Goal: Check status: Check status

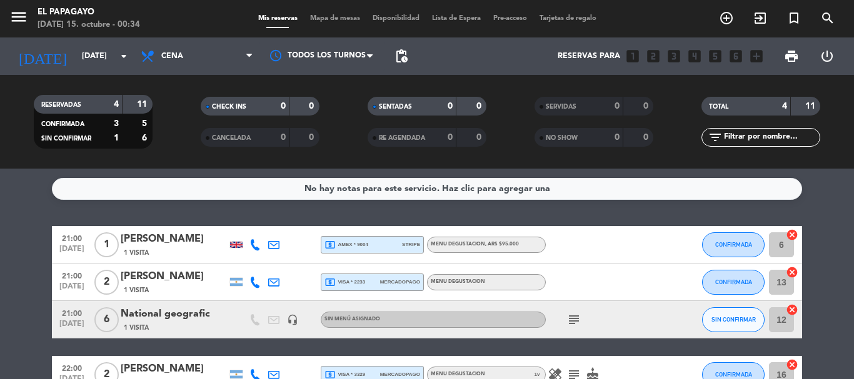
click at [98, 39] on div "[DATE] [DATE] arrow_drop_down" at bounding box center [71, 57] width 125 height 38
click at [98, 48] on input "[DATE]" at bounding box center [129, 56] width 106 height 21
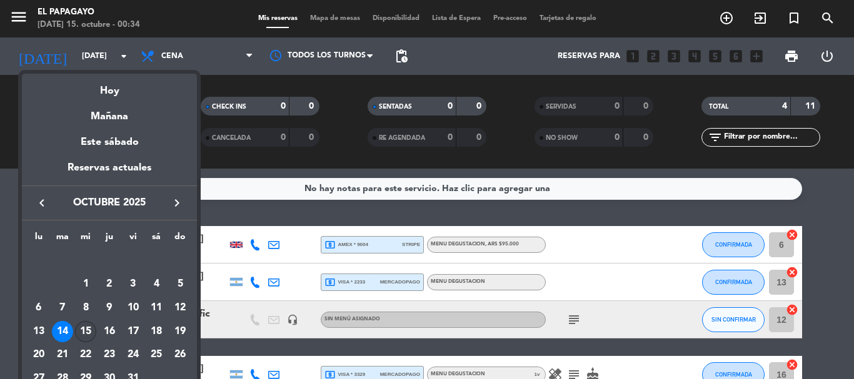
click at [85, 330] on div "15" at bounding box center [85, 331] width 21 height 21
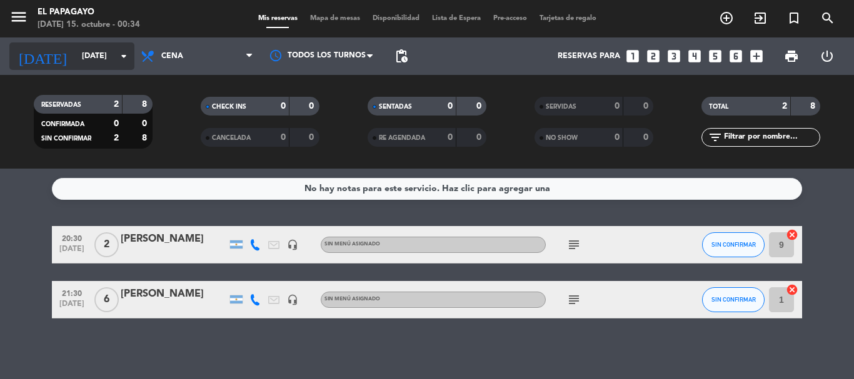
click at [99, 60] on input "[DATE]" at bounding box center [129, 56] width 106 height 21
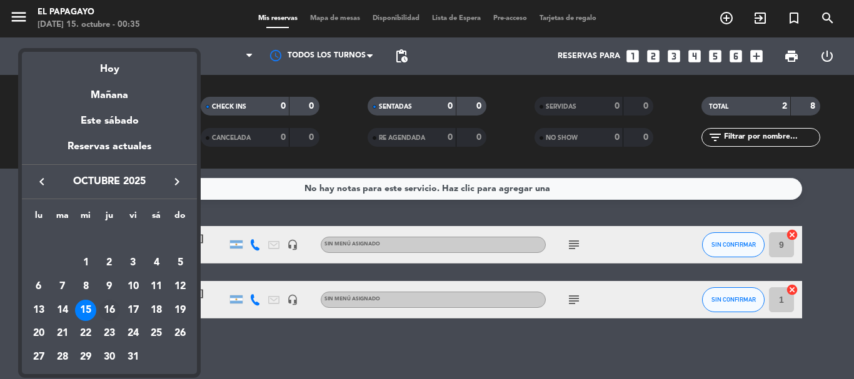
click at [112, 306] on div "16" at bounding box center [109, 310] width 21 height 21
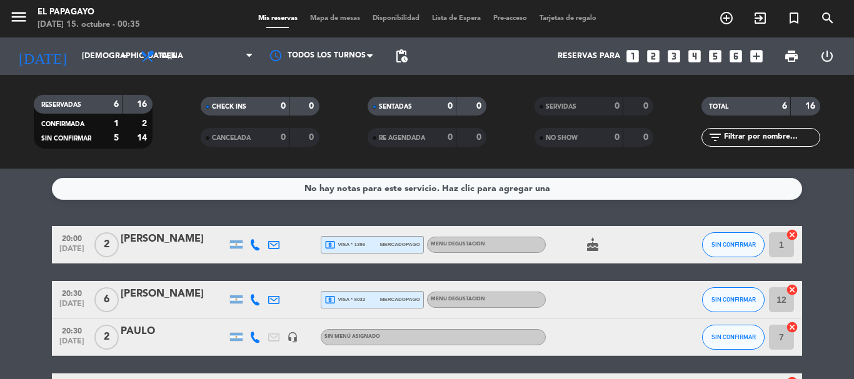
click at [4, 232] on bookings-row "20:00 [DATE] 2 [PERSON_NAME] local_atm visa * 1396 mercadopago MENU DEGUSTACION…" at bounding box center [427, 365] width 854 height 278
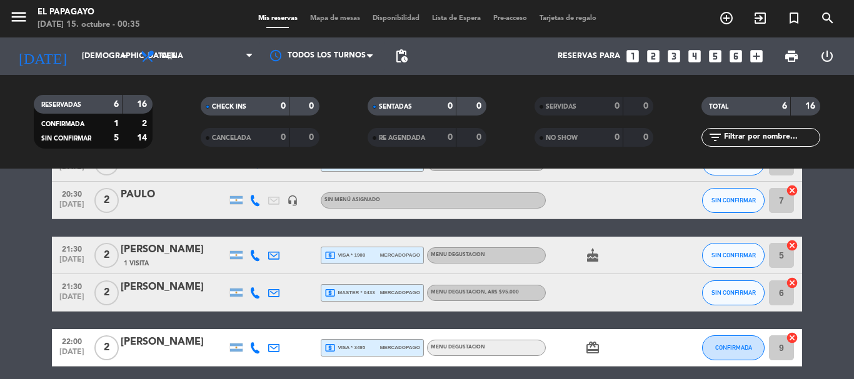
scroll to position [112, 0]
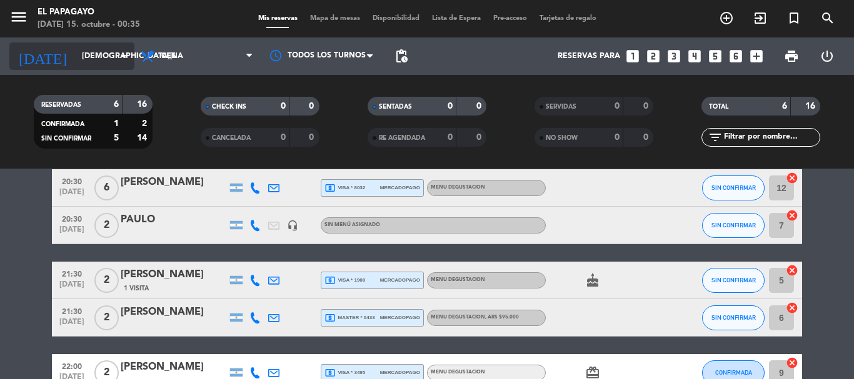
click at [88, 54] on input "[DEMOGRAPHIC_DATA][DATE]" at bounding box center [129, 56] width 106 height 21
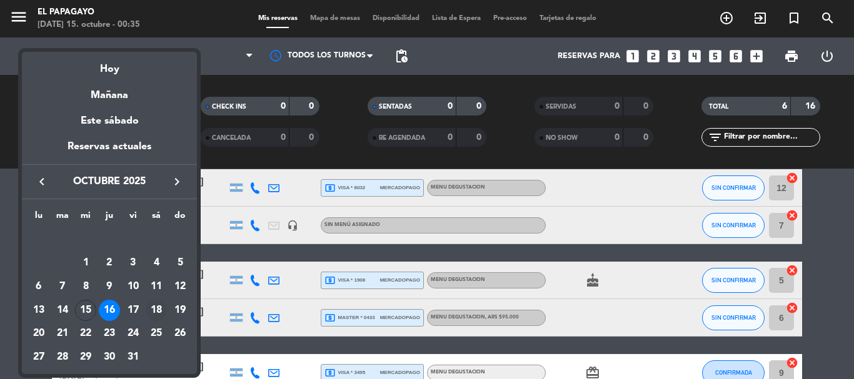
click at [160, 313] on div "18" at bounding box center [156, 310] width 21 height 21
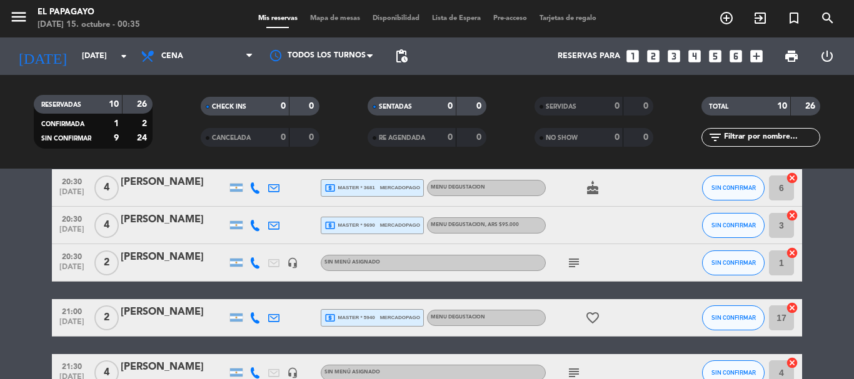
click at [23, 259] on bookings-row "20:00 [DATE] 2 [PERSON_NAME] local_atm amex * 5192 stripe MENU DEGUSTACION favo…" at bounding box center [427, 336] width 854 height 445
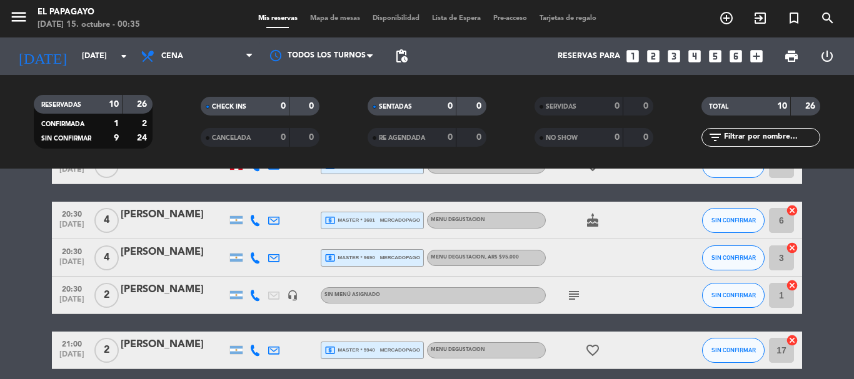
scroll to position [0, 0]
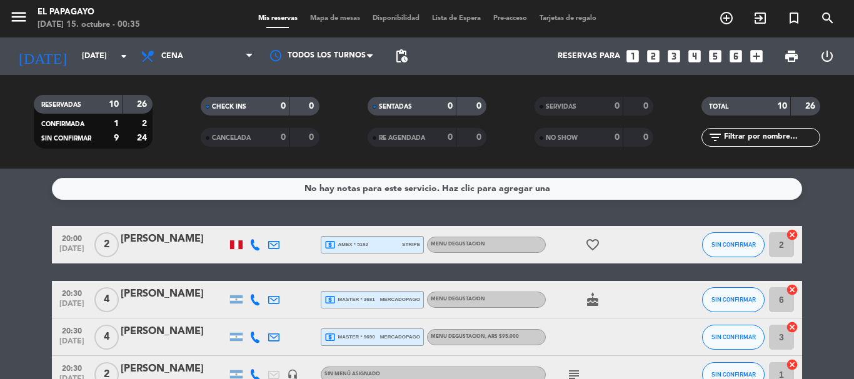
click at [91, 39] on div "[DATE] [DATE] arrow_drop_down" at bounding box center [71, 57] width 125 height 38
click at [87, 69] on div "[DATE] [DATE] arrow_drop_down" at bounding box center [71, 57] width 125 height 28
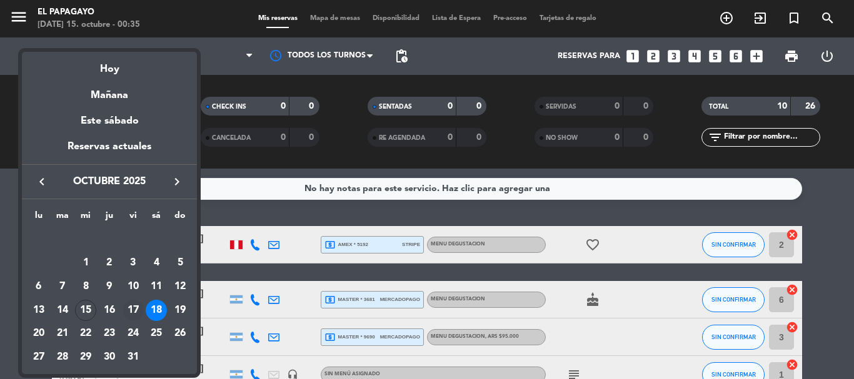
click at [136, 303] on div "17" at bounding box center [133, 310] width 21 height 21
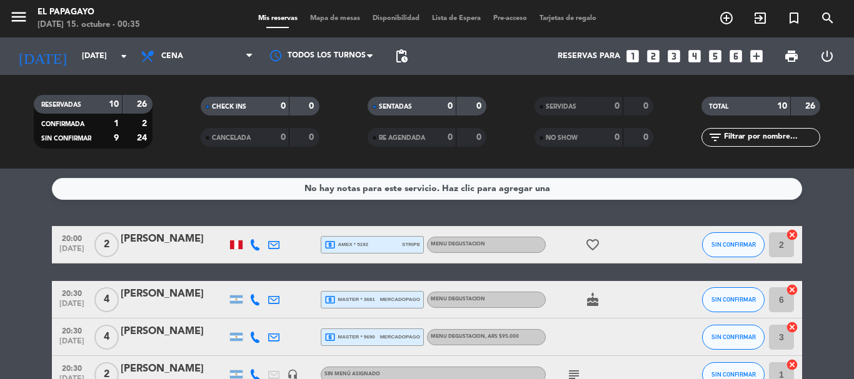
type input "[DATE]"
